Goal: Go to known website: Access a specific website the user already knows

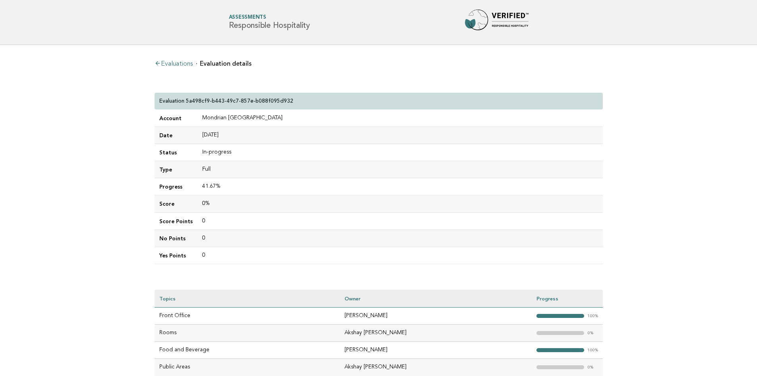
click at [240, 21] on h1 "Forbes Travel Guide Assessments Responsible Hospitality" at bounding box center [269, 22] width 81 height 15
click at [488, 18] on img at bounding box center [497, 22] width 64 height 25
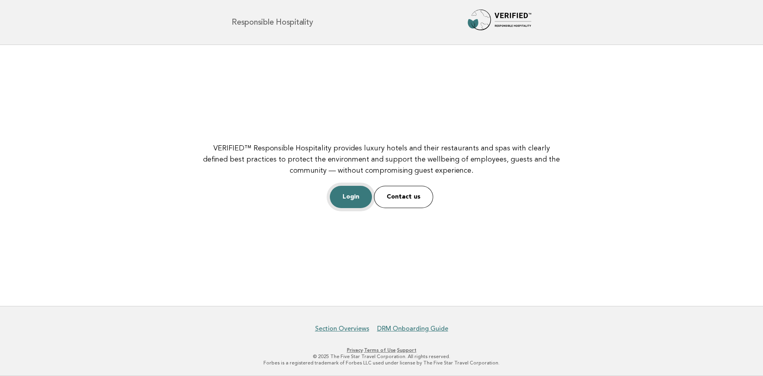
click at [356, 202] on link "Login" at bounding box center [351, 197] width 42 height 22
click at [372, 200] on link "Login" at bounding box center [351, 197] width 42 height 22
click at [369, 194] on link "Login" at bounding box center [351, 197] width 42 height 22
